Goal: Information Seeking & Learning: Compare options

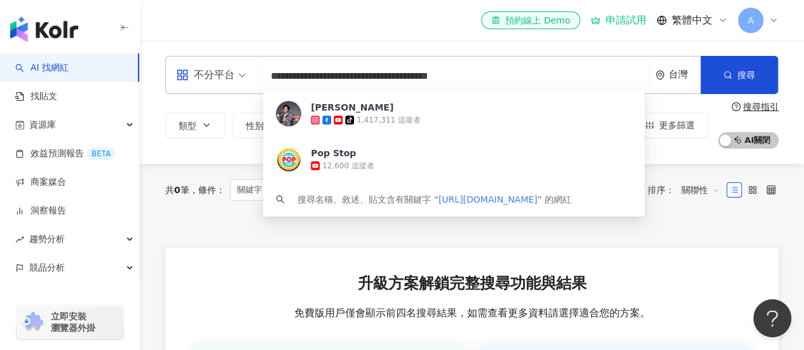
drag, startPoint x: 323, startPoint y: 85, endPoint x: 220, endPoint y: 83, distance: 103.0
click at [221, 83] on div "**********" at bounding box center [472, 75] width 614 height 38
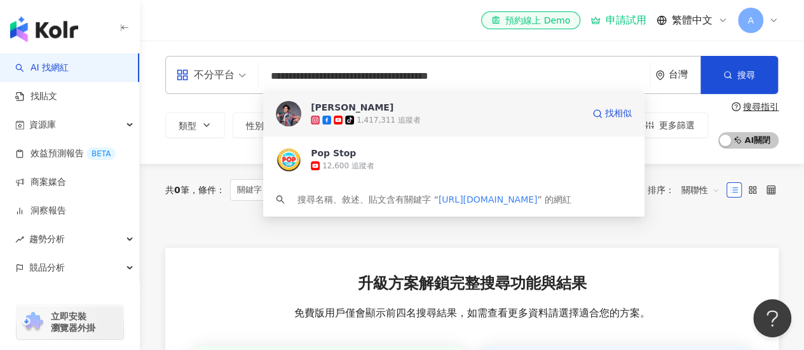
click at [380, 115] on div "1,417,311 追蹤者" at bounding box center [389, 120] width 64 height 11
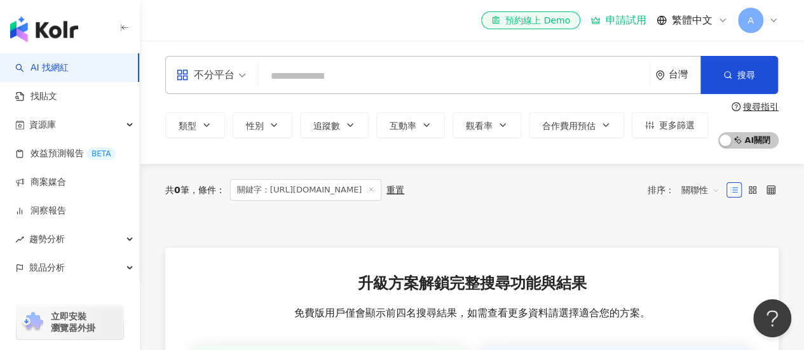
click at [345, 78] on input "search" at bounding box center [454, 76] width 381 height 24
click at [348, 79] on input "search" at bounding box center [454, 76] width 381 height 24
click at [221, 230] on div at bounding box center [472, 232] width 614 height 32
click at [327, 83] on input "search" at bounding box center [454, 76] width 381 height 24
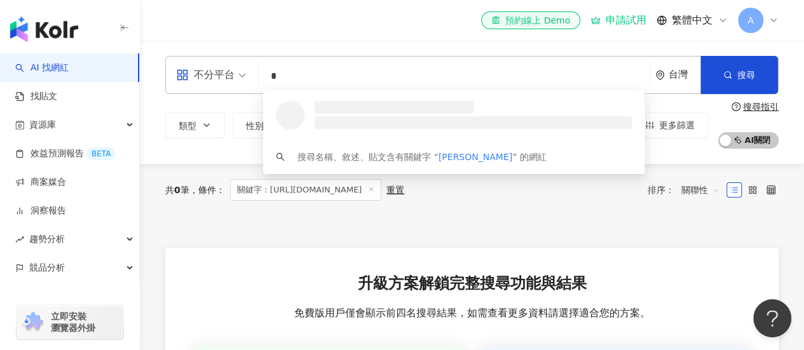
click at [331, 76] on input "*" at bounding box center [454, 76] width 381 height 24
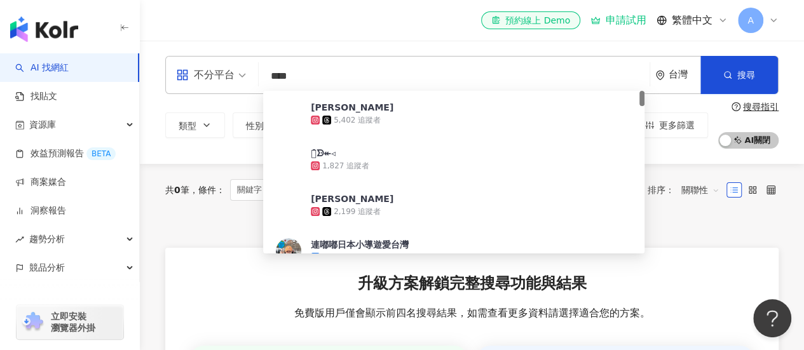
type input "**"
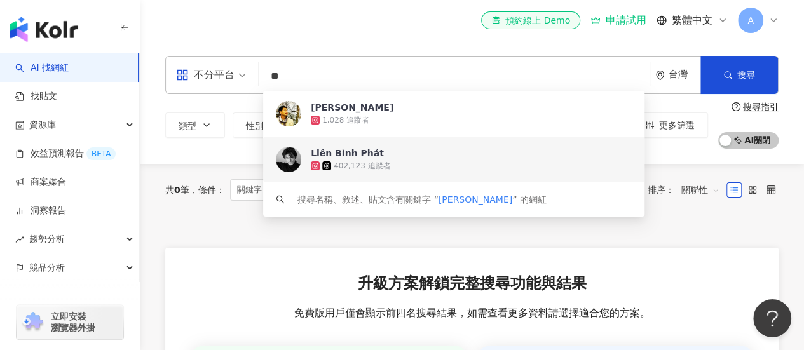
click at [371, 162] on div "402,123 追蹤者" at bounding box center [362, 166] width 57 height 11
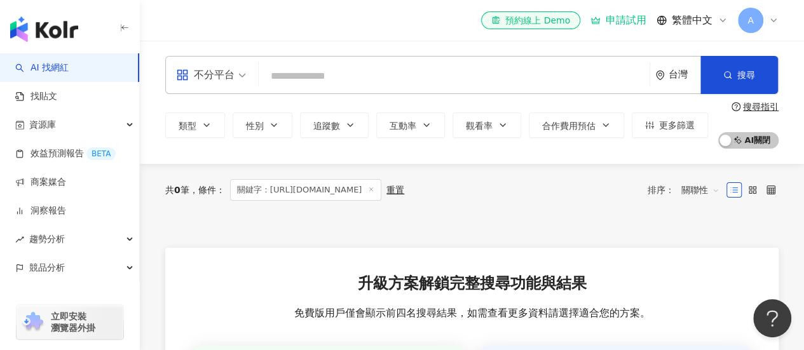
click at [331, 72] on input "search" at bounding box center [454, 76] width 381 height 24
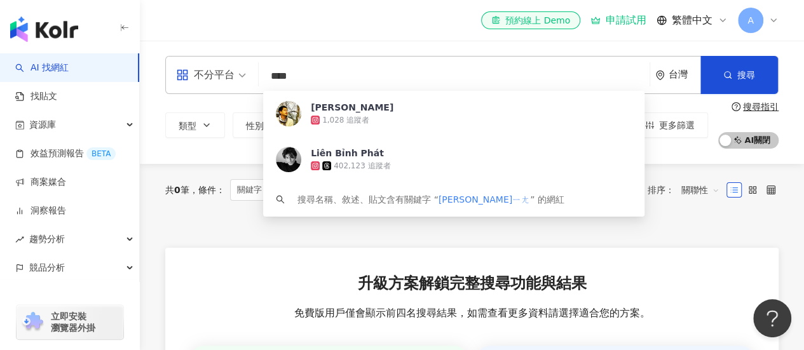
type input "***"
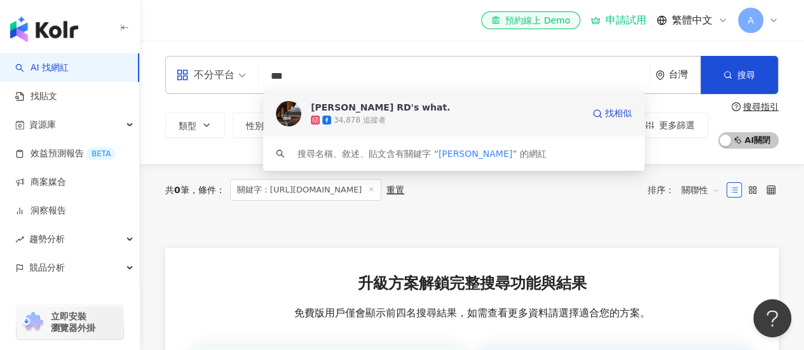
click at [362, 109] on div "黃迪揚 阿迪 RD's what." at bounding box center [380, 107] width 139 height 13
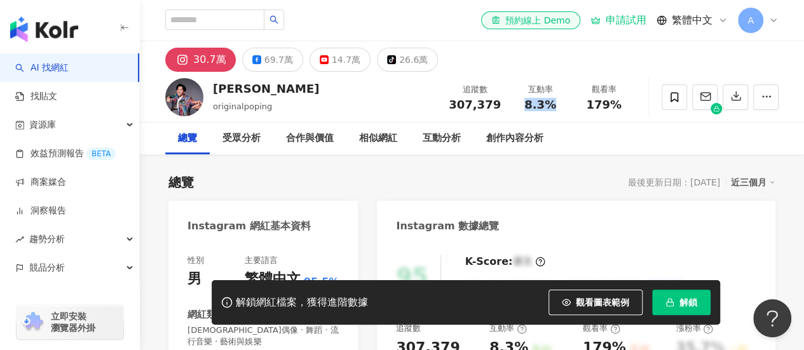
drag, startPoint x: 526, startPoint y: 106, endPoint x: 558, endPoint y: 106, distance: 31.8
click at [557, 106] on div "8.3%" at bounding box center [540, 105] width 48 height 13
click at [563, 111] on div "追蹤數 307,379 互動率 8.3% 觀看率 179%" at bounding box center [538, 97] width 195 height 38
drag, startPoint x: 556, startPoint y: 109, endPoint x: 523, endPoint y: 99, distance: 34.4
click at [523, 99] on div "8.3%" at bounding box center [540, 105] width 48 height 13
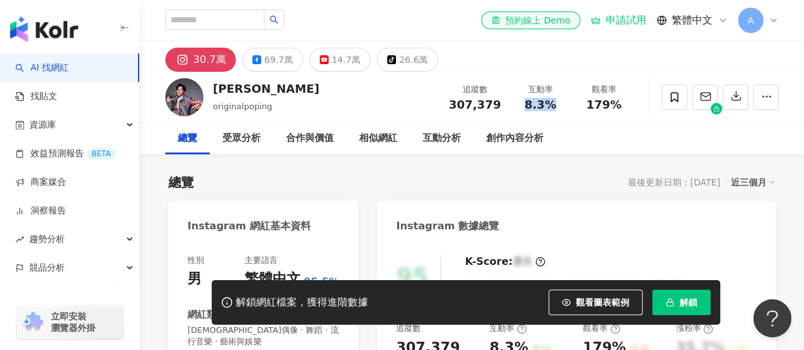
copy span "8.3%"
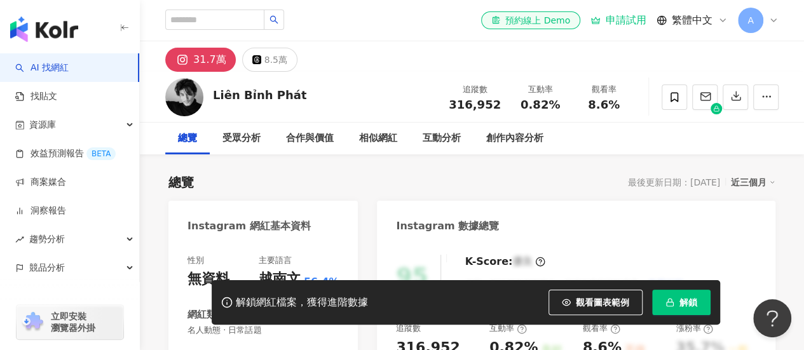
click at [513, 107] on div "互動率 0.82%" at bounding box center [541, 96] width 64 height 27
copy span "0.82%"
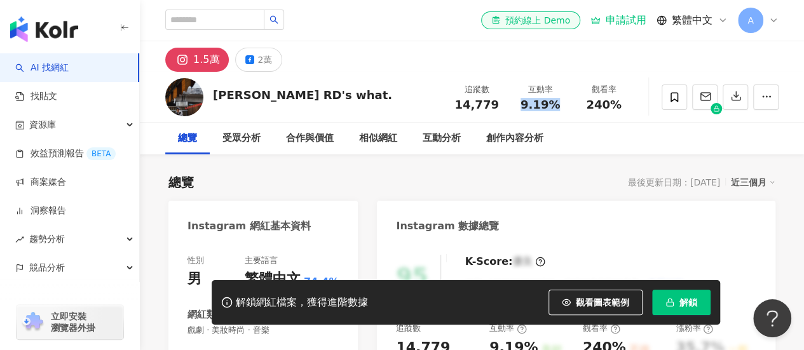
drag, startPoint x: 521, startPoint y: 106, endPoint x: 557, endPoint y: 105, distance: 35.6
click at [557, 105] on div "9.19%" at bounding box center [540, 105] width 48 height 13
